Goal: Transaction & Acquisition: Purchase product/service

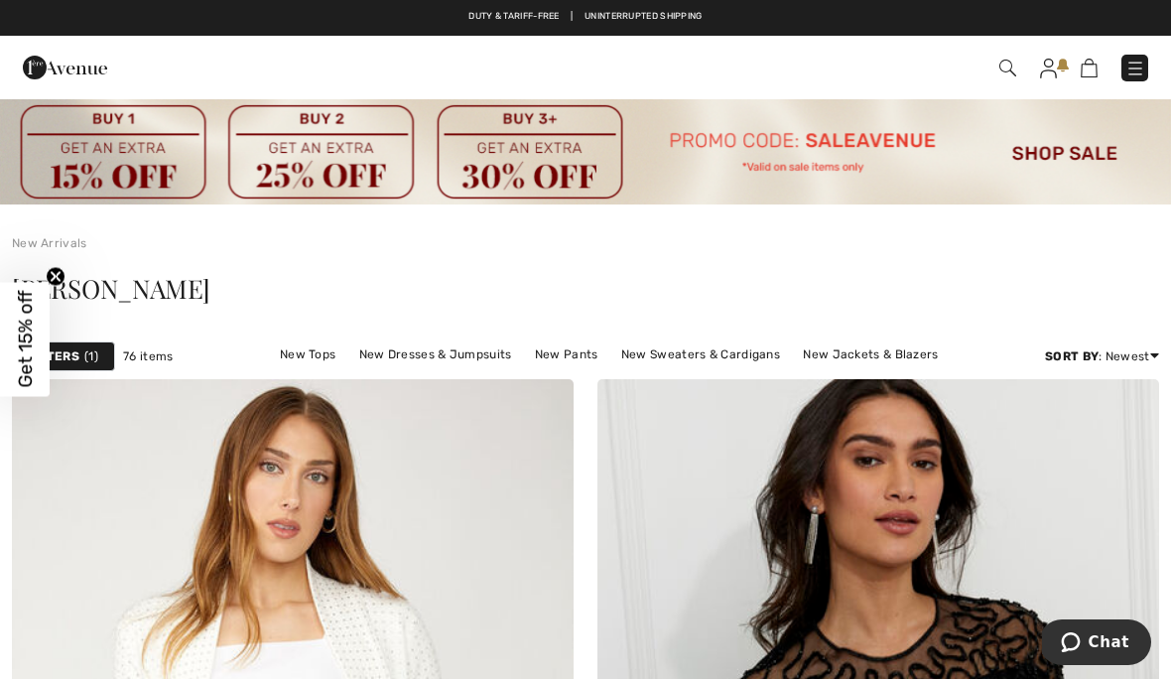
click at [1066, 156] on img at bounding box center [585, 150] width 1171 height 107
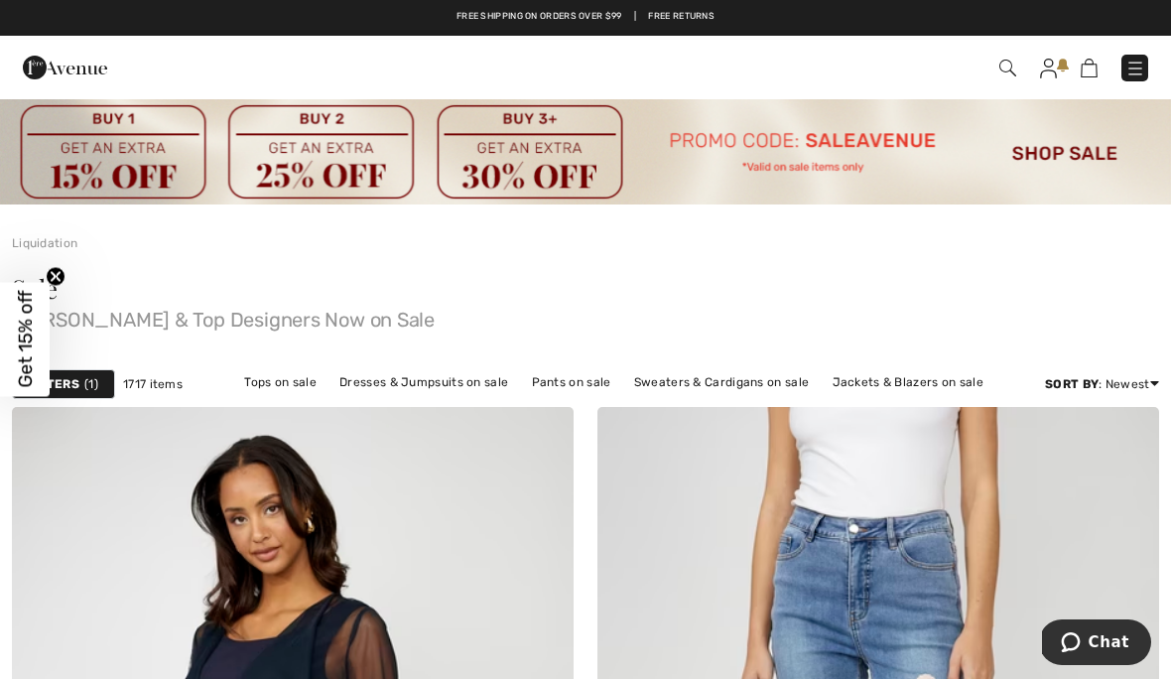
click at [1015, 67] on img at bounding box center [1008, 68] width 17 height 17
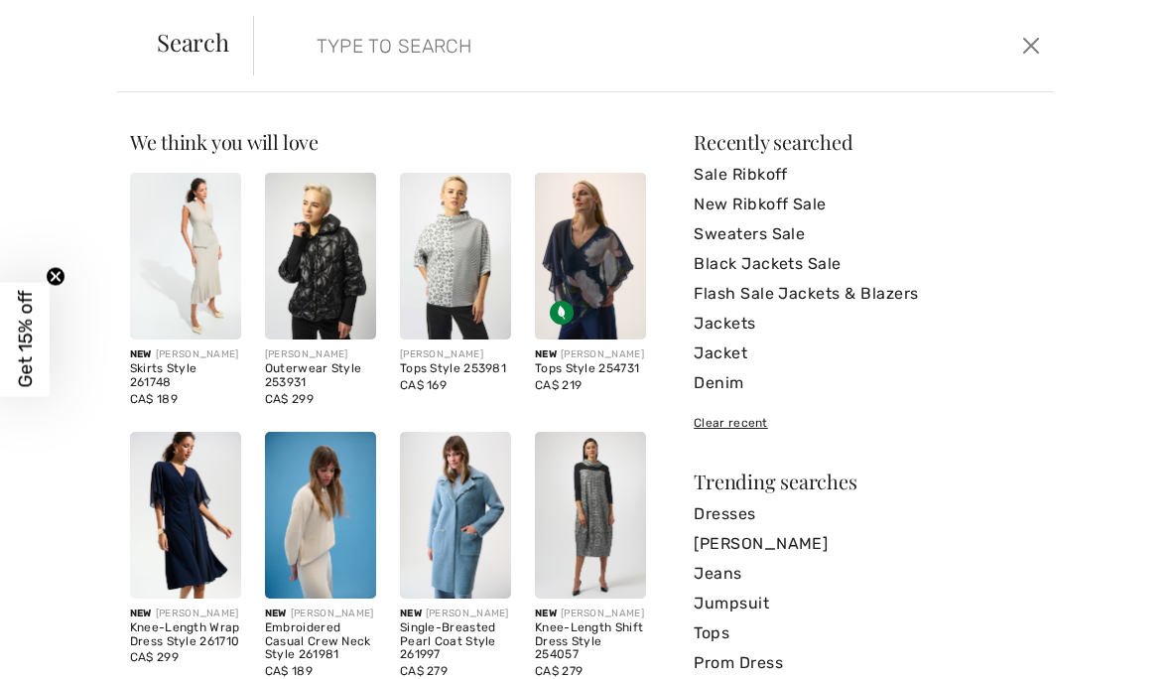
click at [319, 47] on input "search" at bounding box center [570, 46] width 537 height 60
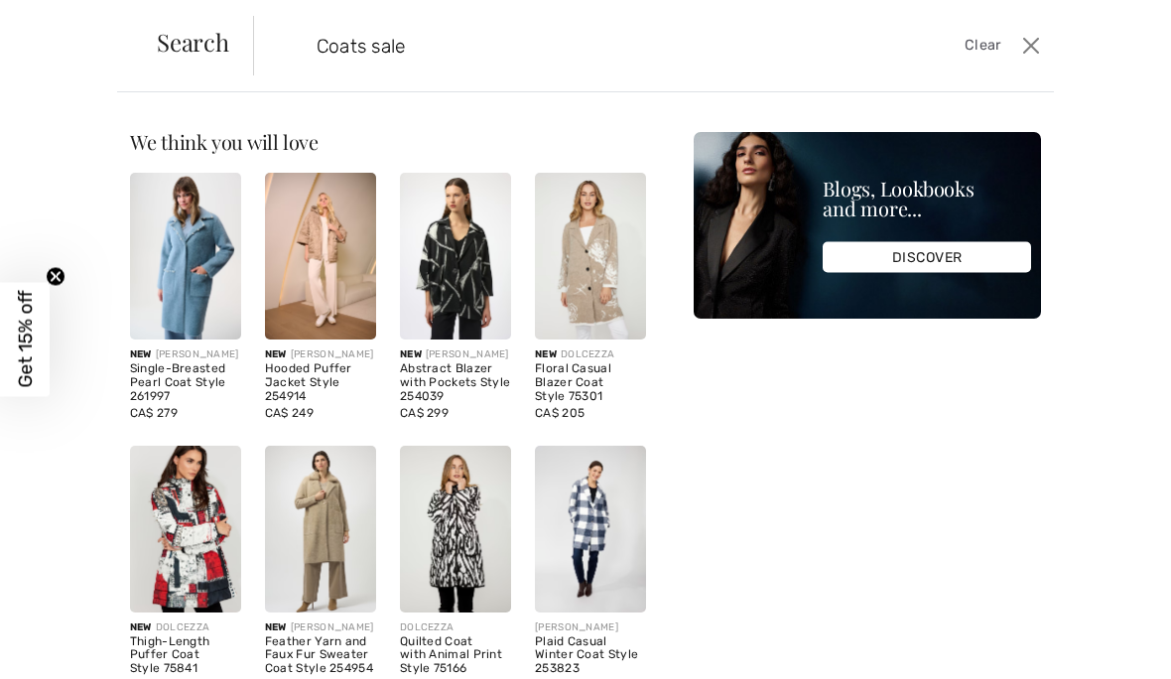
type input "Coats sale"
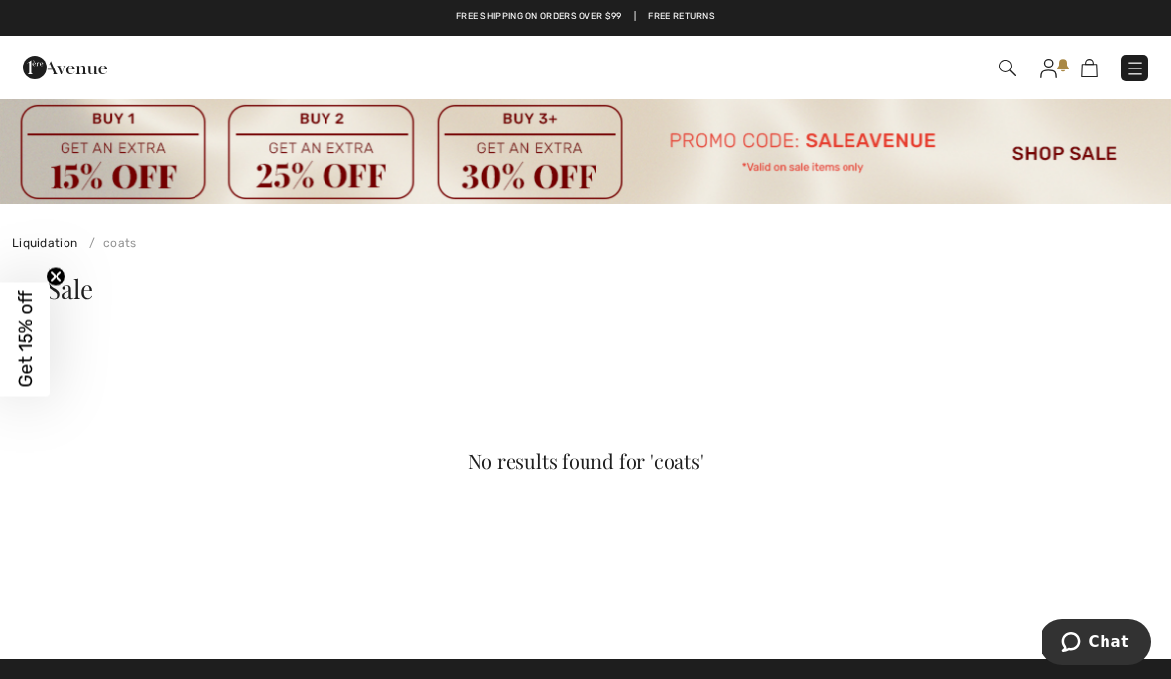
click at [1013, 66] on img at bounding box center [1008, 68] width 17 height 17
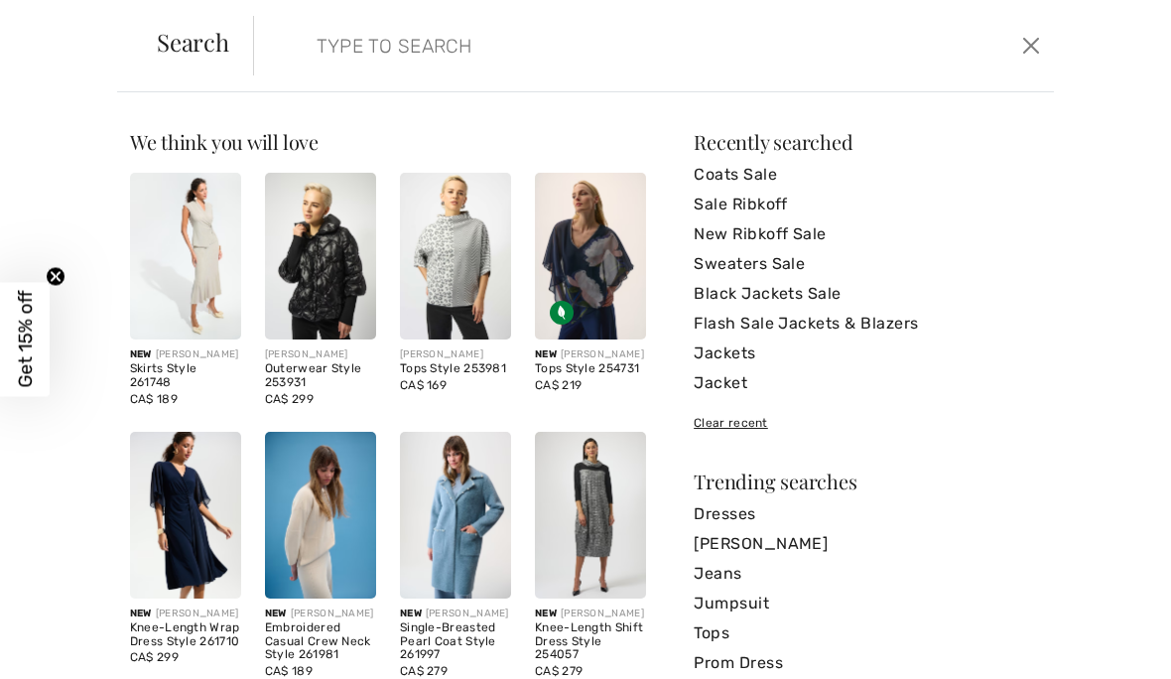
click at [812, 240] on link "New Ribkoff Sale" at bounding box center [867, 234] width 347 height 30
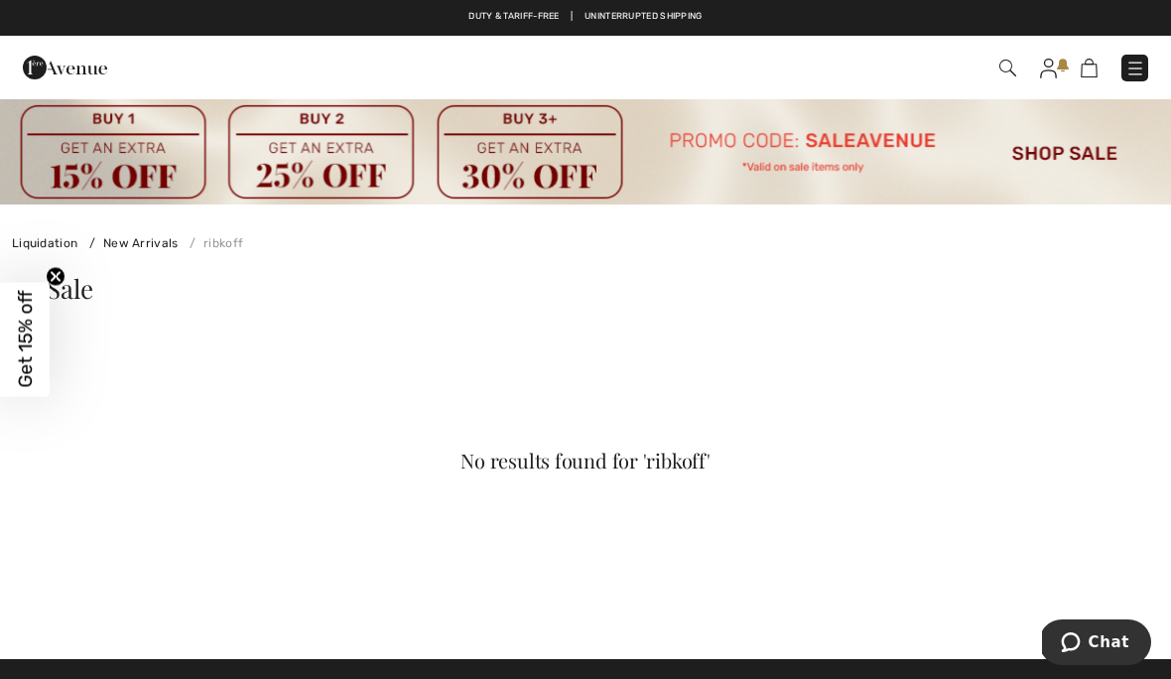
click at [1062, 166] on img at bounding box center [585, 150] width 1171 height 107
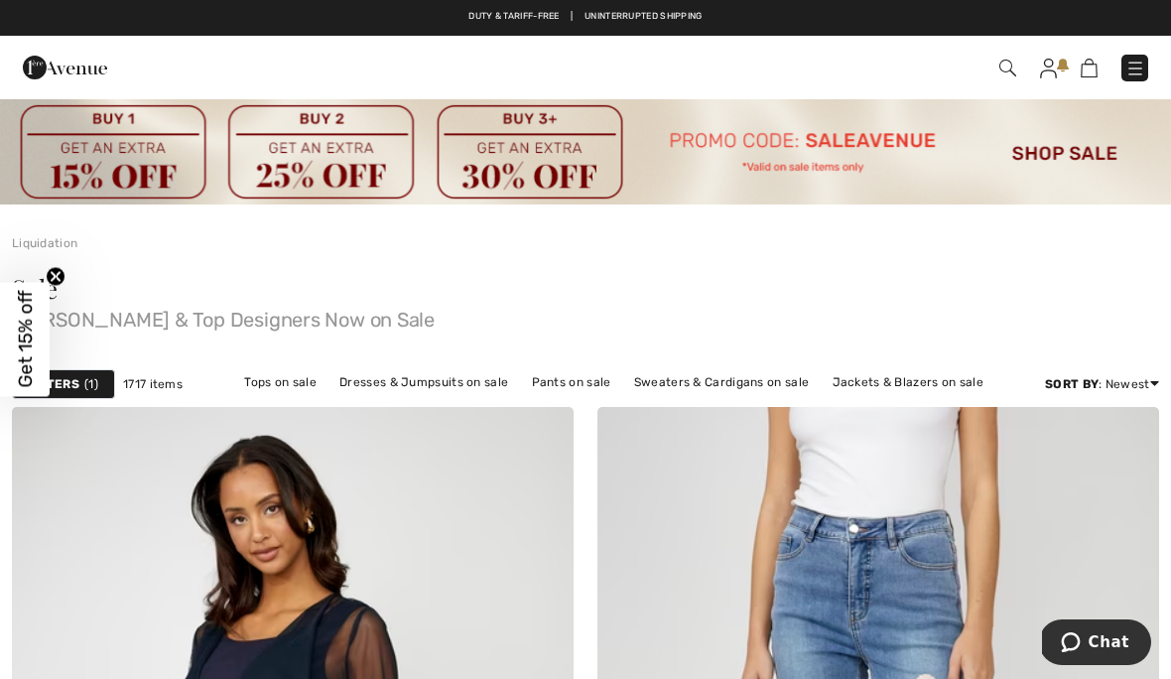
click at [305, 382] on link "Tops on sale" at bounding box center [280, 382] width 92 height 26
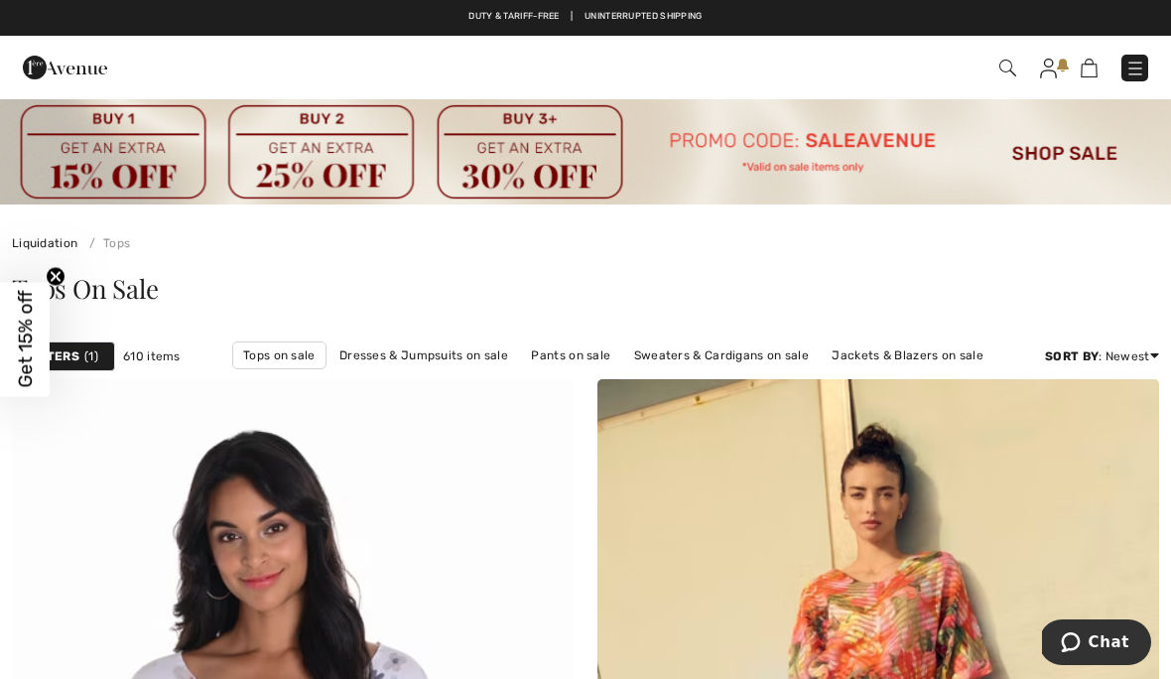
click at [301, 368] on link "Tops on sale" at bounding box center [279, 355] width 94 height 28
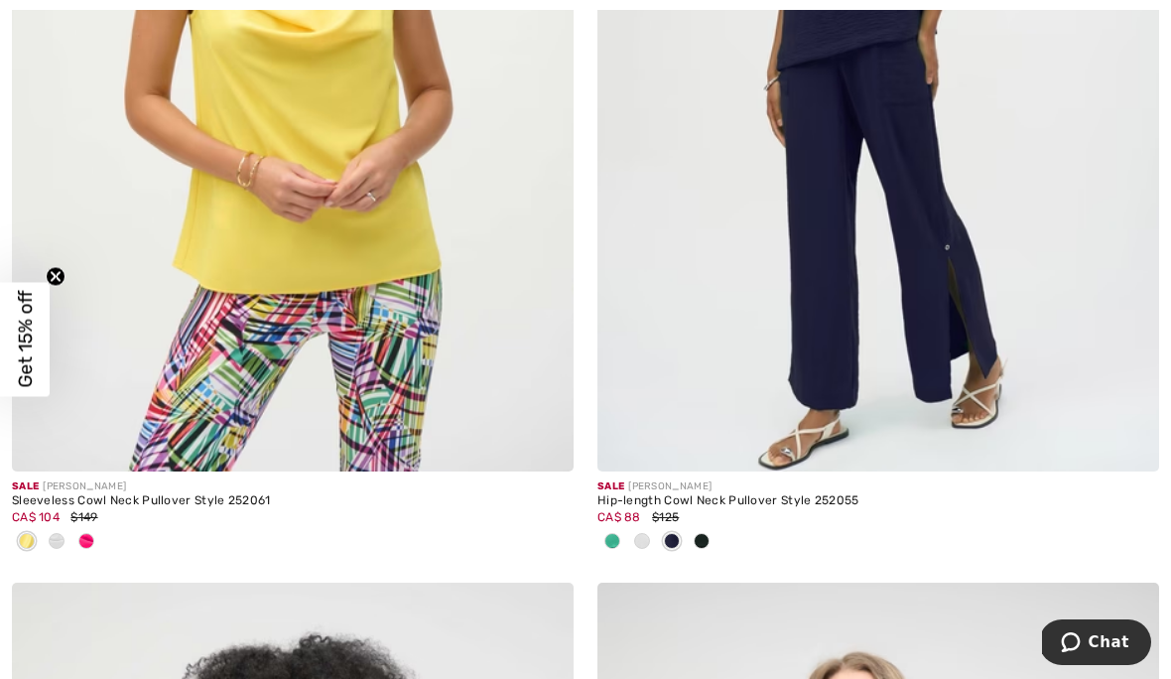
scroll to position [15228, 0]
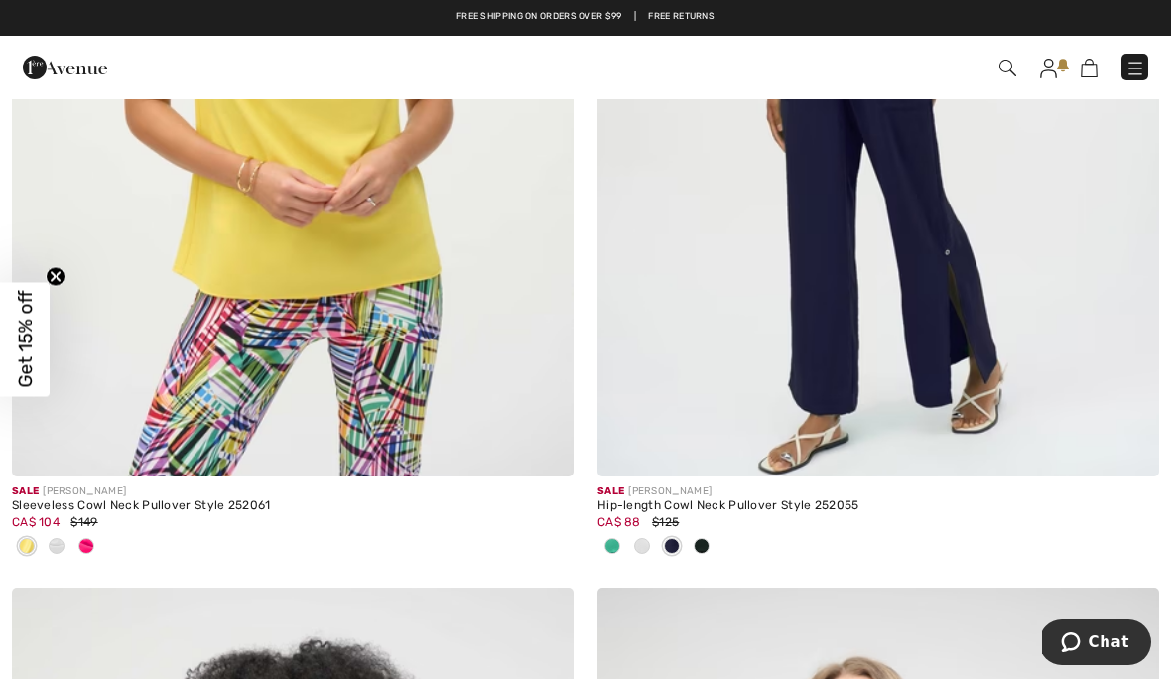
click at [651, 546] on div at bounding box center [642, 547] width 30 height 33
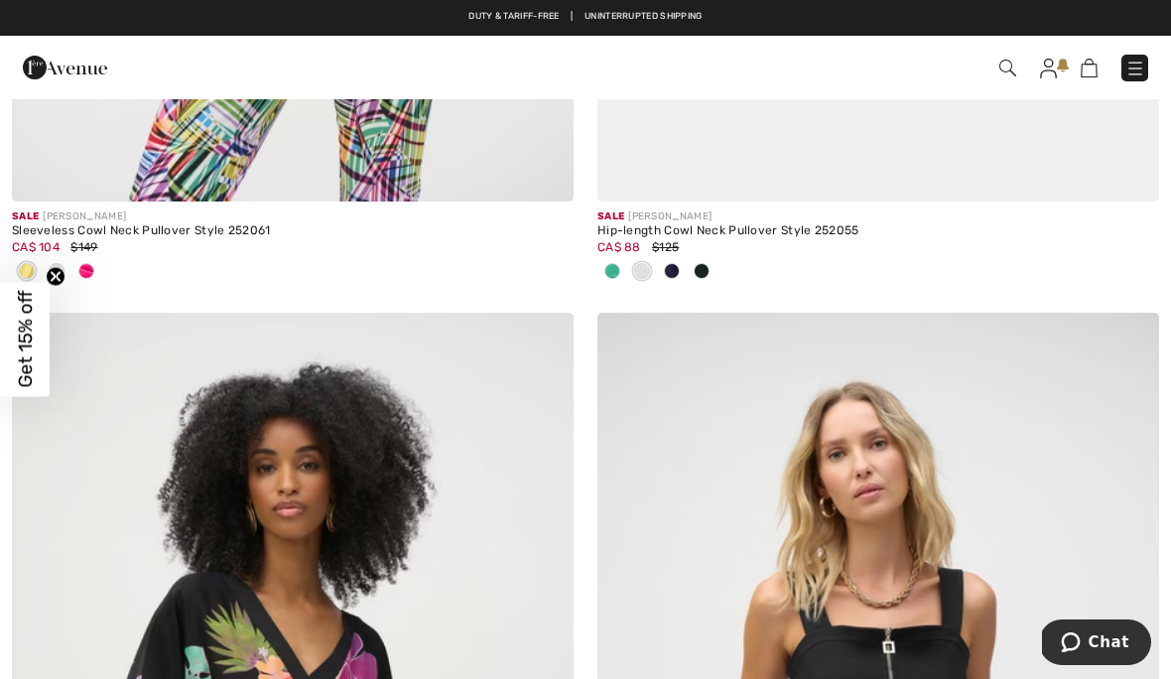
scroll to position [15500, 0]
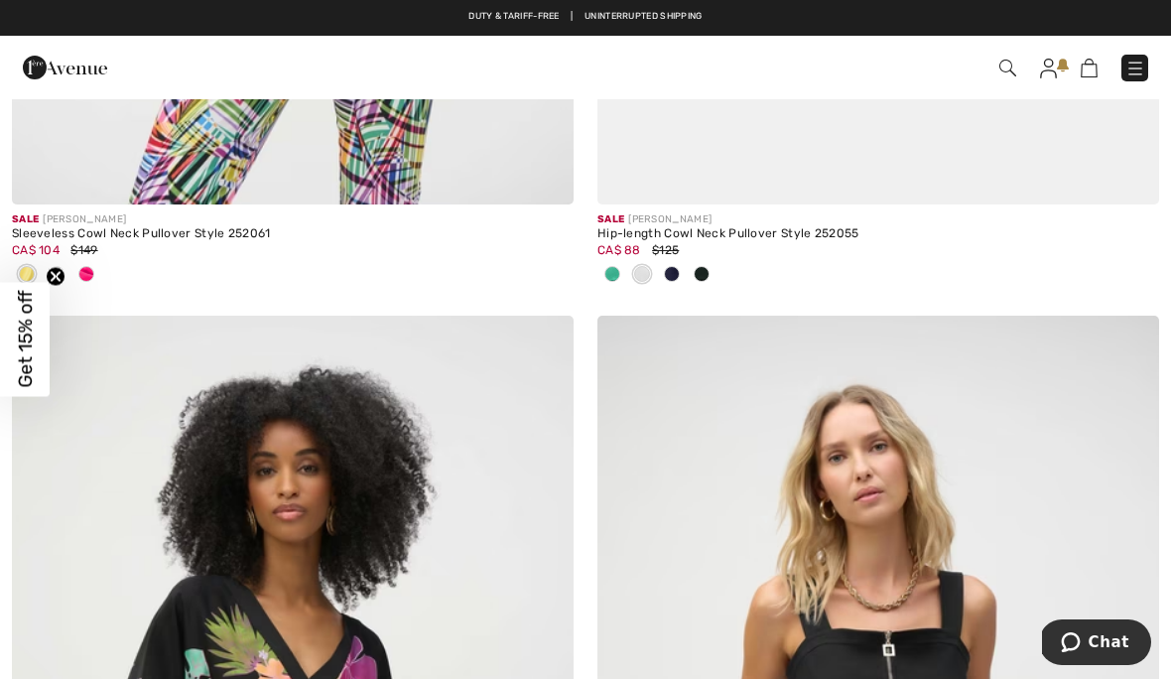
click at [707, 272] on div at bounding box center [702, 275] width 30 height 33
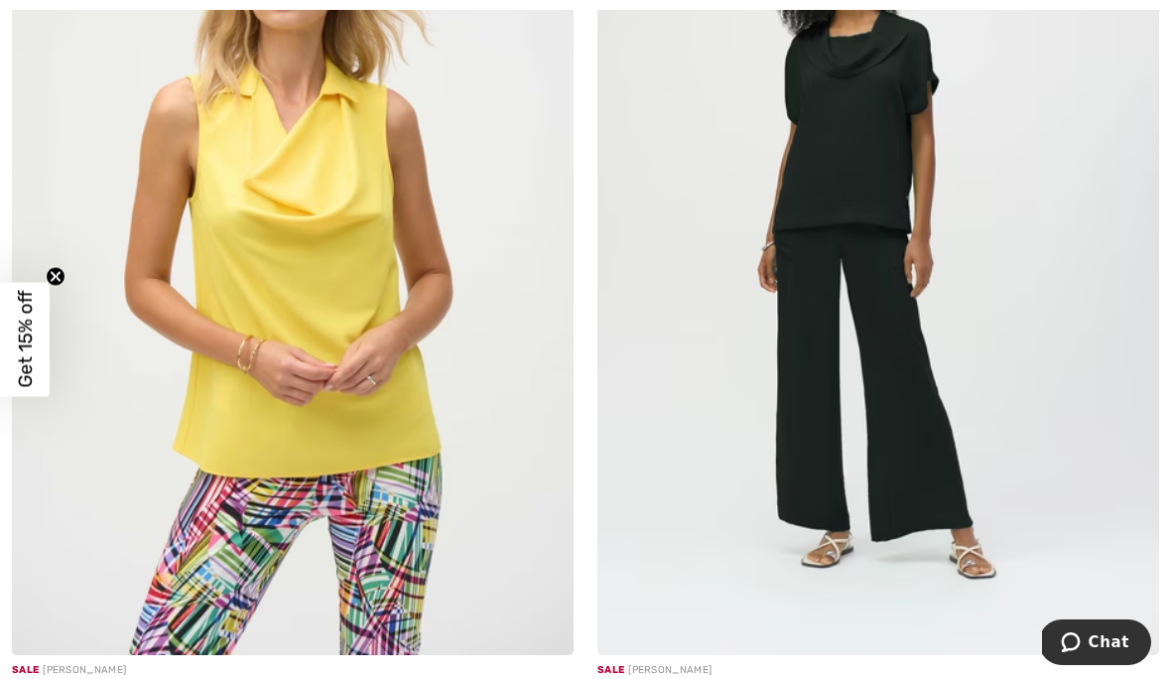
scroll to position [15052, 0]
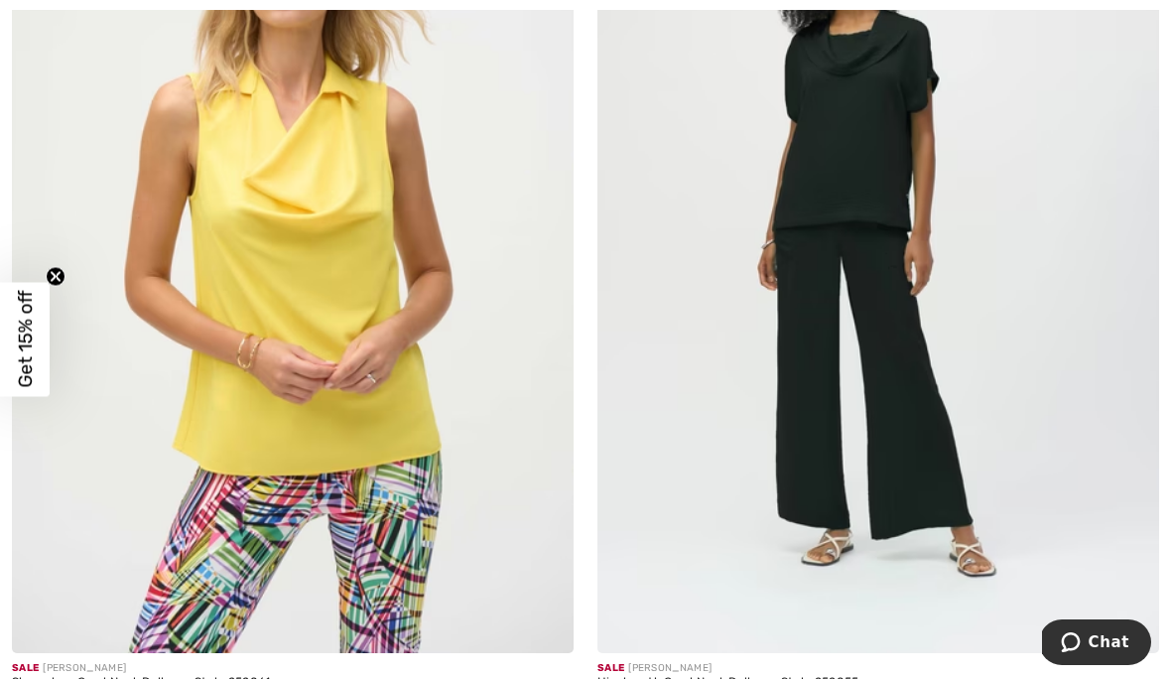
click at [860, 182] on img at bounding box center [879, 231] width 562 height 843
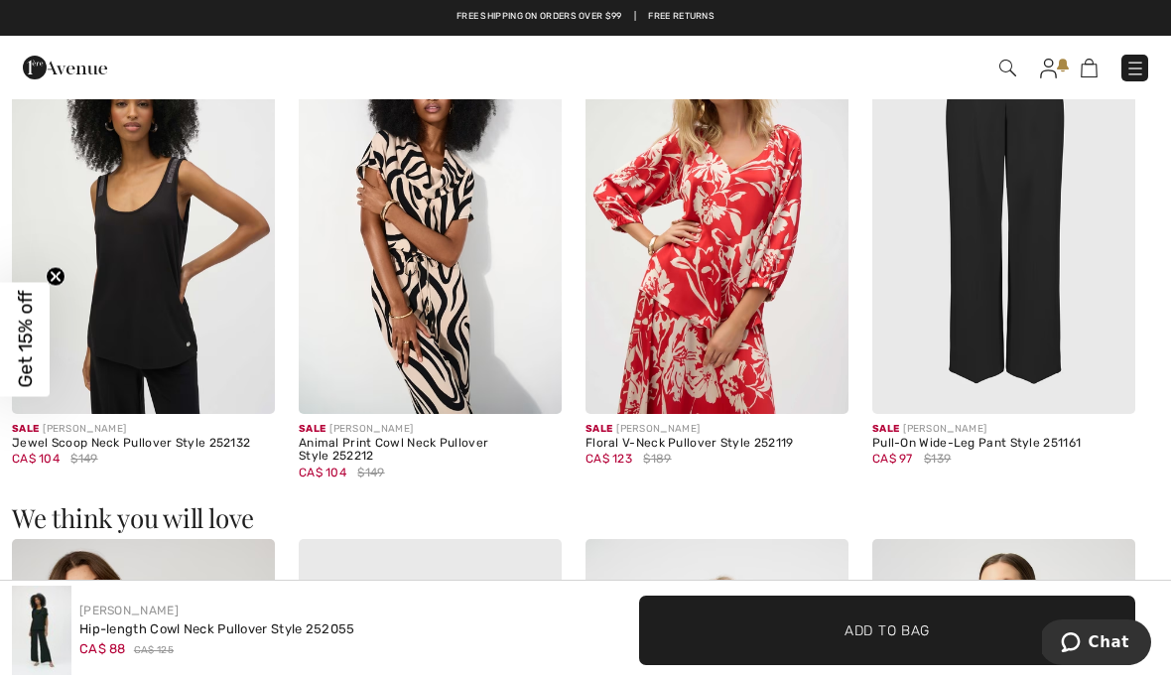
scroll to position [1226, 0]
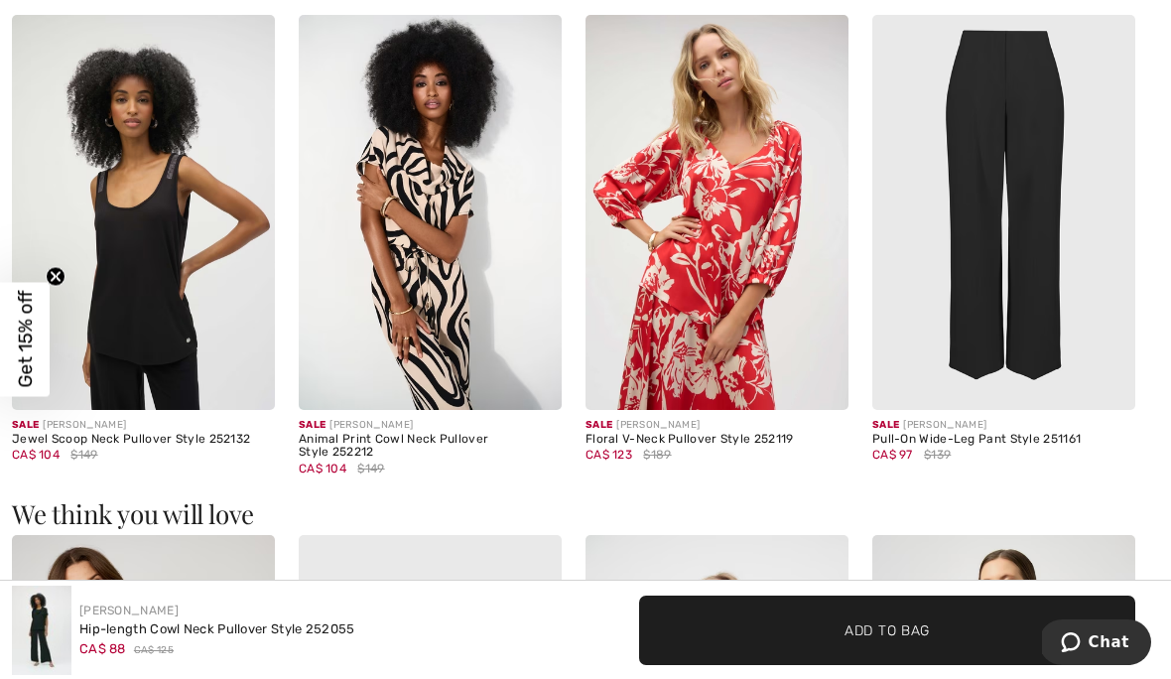
click at [1070, 272] on img at bounding box center [1004, 212] width 263 height 395
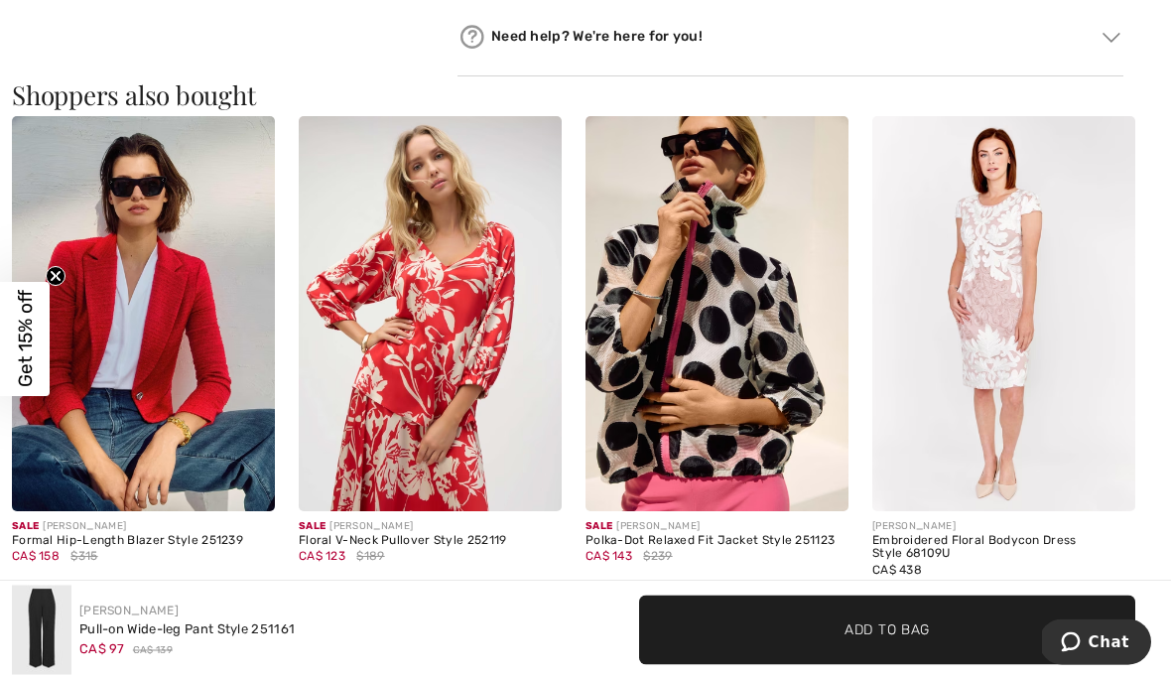
scroll to position [1145, 0]
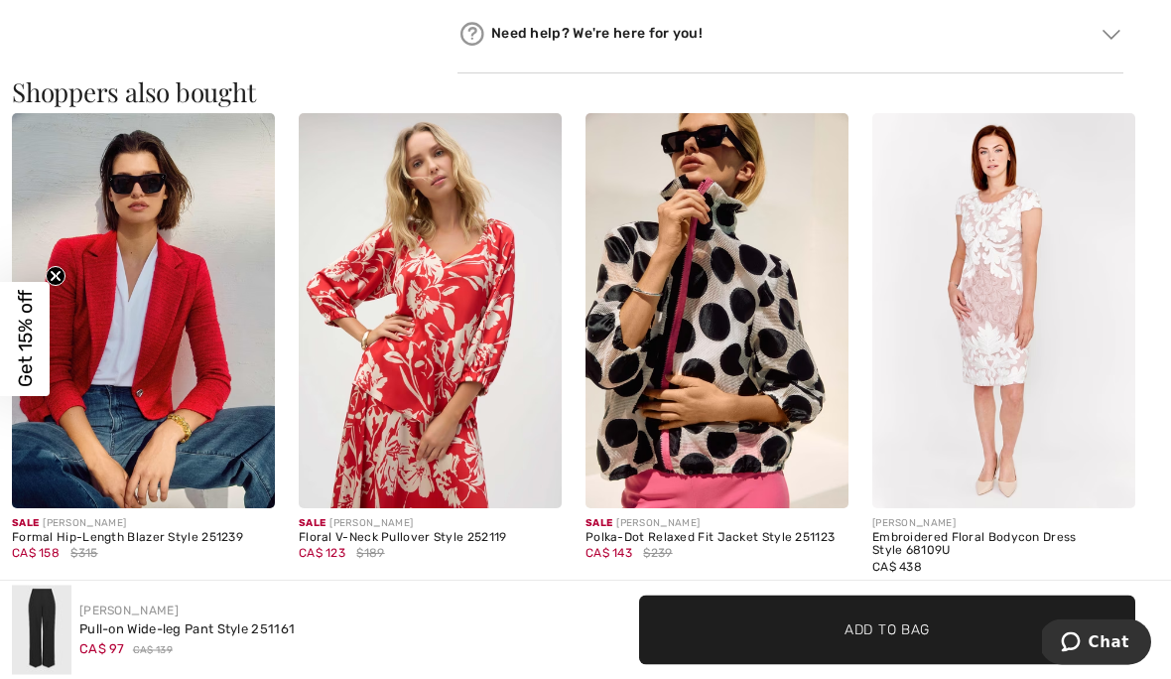
click at [177, 332] on img at bounding box center [143, 311] width 263 height 395
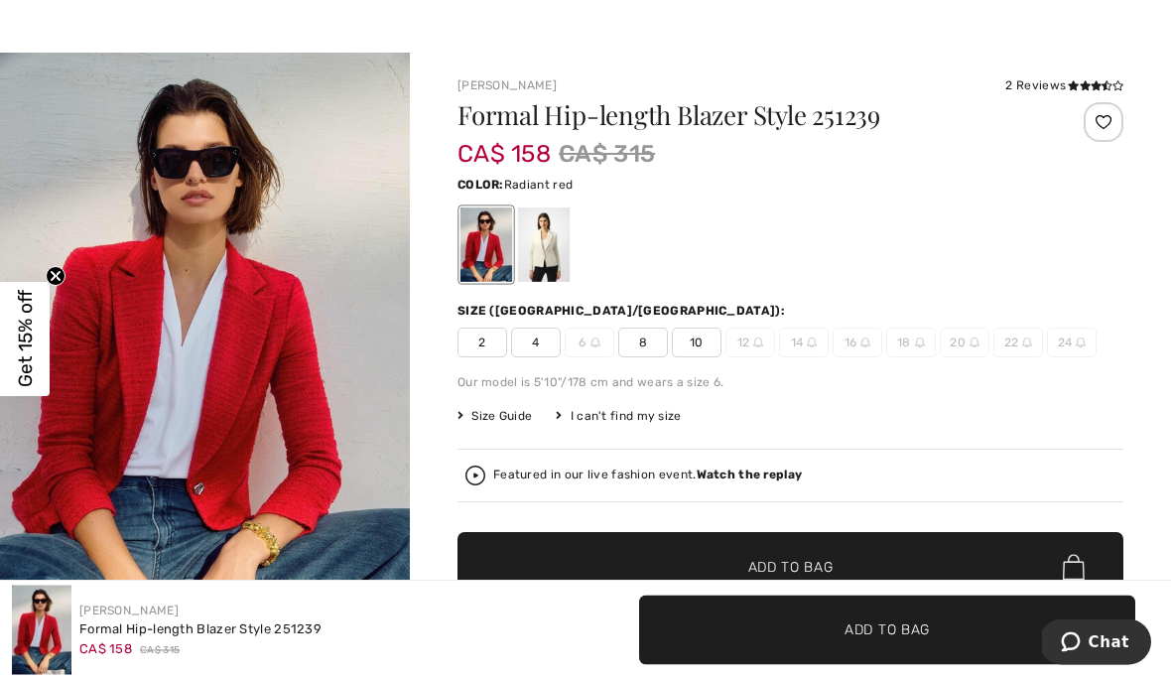
scroll to position [45, 0]
click at [497, 484] on div "Featured in our live fashion event. Watch the replay" at bounding box center [791, 476] width 650 height 20
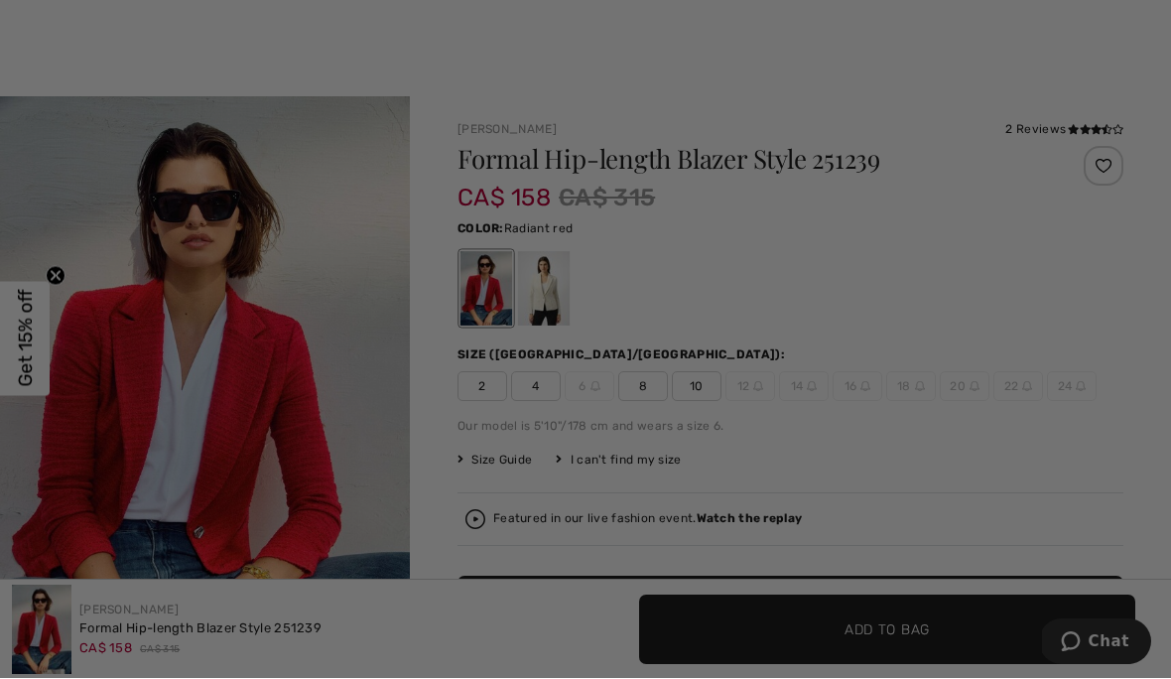
scroll to position [0, 0]
